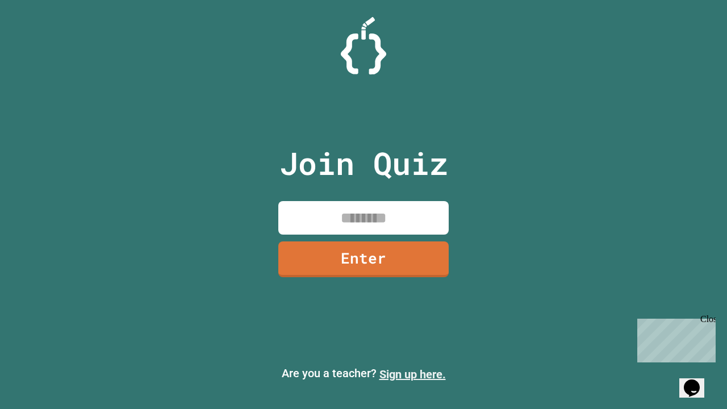
click at [412, 374] on link "Sign up here." at bounding box center [413, 375] width 66 height 14
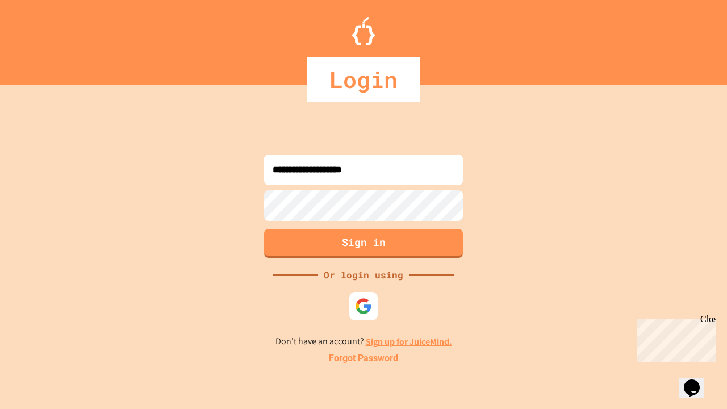
type input "**********"
